Goal: Task Accomplishment & Management: Use online tool/utility

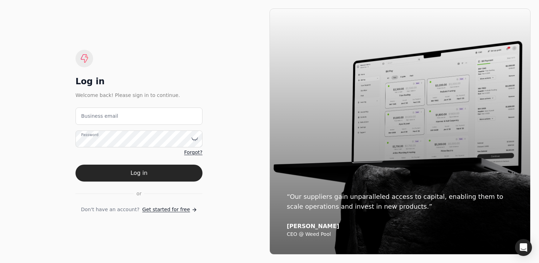
click at [90, 118] on label "Business email" at bounding box center [99, 115] width 37 height 7
click at [90, 118] on email "Business email" at bounding box center [138, 116] width 127 height 17
type email "rfintry01@telus.net"
click at [94, 135] on div "Password" at bounding box center [138, 138] width 127 height 17
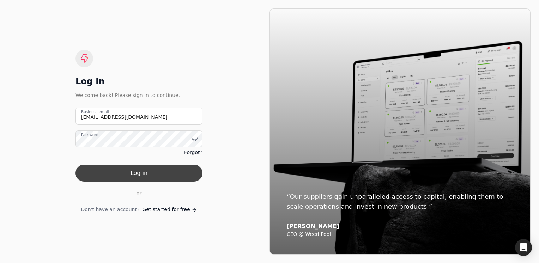
click at [138, 171] on button "Log in" at bounding box center [138, 173] width 127 height 17
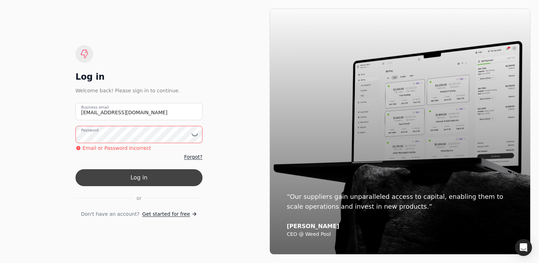
click at [133, 178] on button "Log in" at bounding box center [138, 177] width 127 height 17
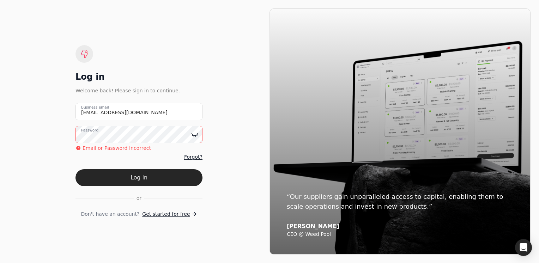
click at [195, 135] on icon at bounding box center [194, 134] width 7 height 7
click at [194, 156] on span "Forgot?" at bounding box center [193, 156] width 18 height 7
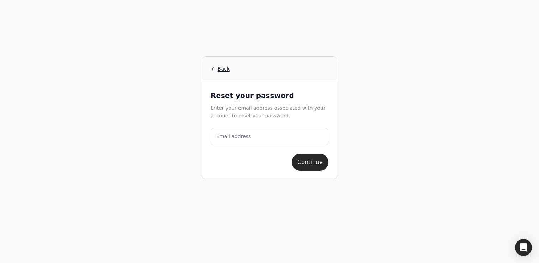
click at [228, 135] on label "Email address" at bounding box center [233, 136] width 35 height 7
click at [228, 135] on address "Email address" at bounding box center [269, 136] width 118 height 17
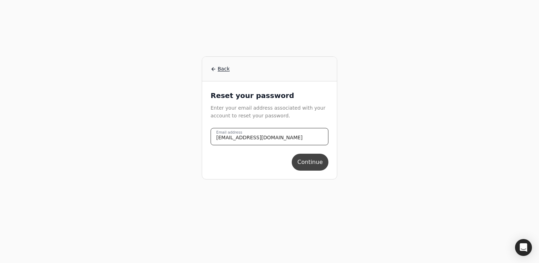
type address "[EMAIL_ADDRESS][DOMAIN_NAME]"
click at [304, 163] on button "Continue" at bounding box center [309, 162] width 37 height 17
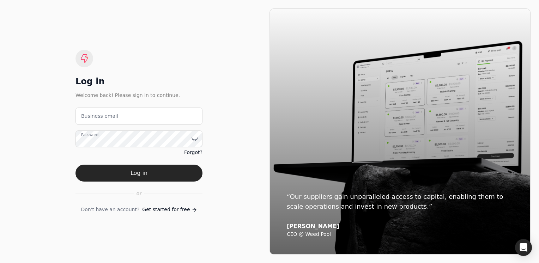
click at [90, 116] on label "Business email" at bounding box center [99, 115] width 37 height 7
click at [90, 116] on email "Business email" at bounding box center [138, 116] width 127 height 17
type email "[EMAIL_ADDRESS][DOMAIN_NAME]"
click at [92, 137] on label "Password" at bounding box center [89, 135] width 17 height 6
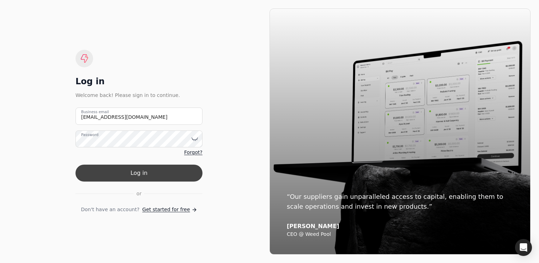
click at [136, 173] on button "Log in" at bounding box center [138, 173] width 127 height 17
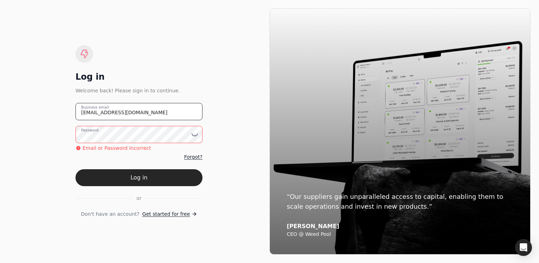
drag, startPoint x: 126, startPoint y: 111, endPoint x: 44, endPoint y: 103, distance: 82.5
click at [44, 103] on div "Log in Welcome back! Please sign in to continue. [EMAIL_ADDRESS][DOMAIN_NAME] B…" at bounding box center [138, 131] width 261 height 246
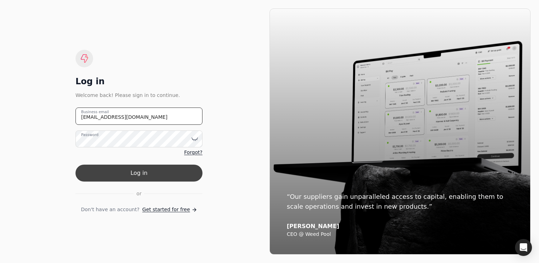
type email "[EMAIL_ADDRESS][DOMAIN_NAME]"
click at [137, 172] on button "Log in" at bounding box center [138, 173] width 127 height 17
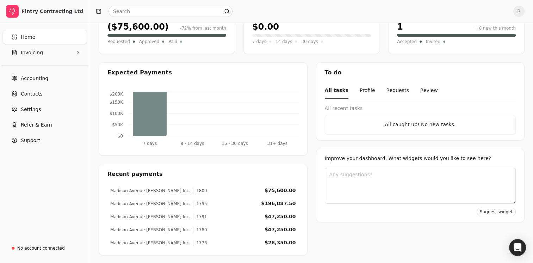
scroll to position [19, 0]
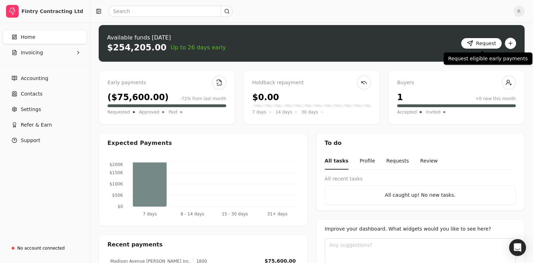
click at [483, 41] on button "Request" at bounding box center [481, 43] width 41 height 11
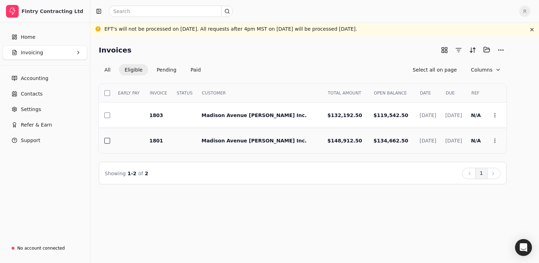
click at [105, 140] on button "button" at bounding box center [107, 141] width 6 height 6
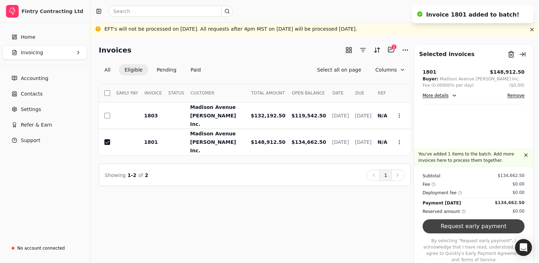
click at [478, 233] on button "Request early payment" at bounding box center [473, 226] width 102 height 14
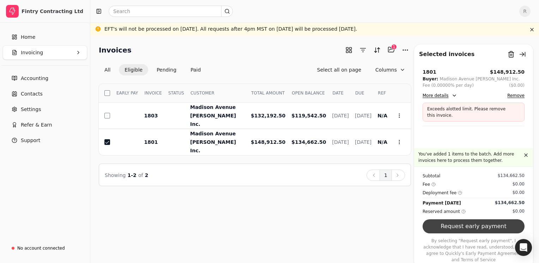
click at [477, 233] on button "Request early payment" at bounding box center [473, 226] width 102 height 14
